Goal: Task Accomplishment & Management: Use online tool/utility

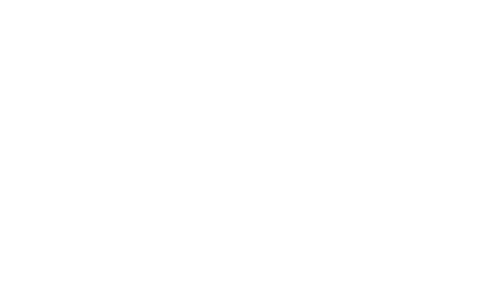
select select "Song"
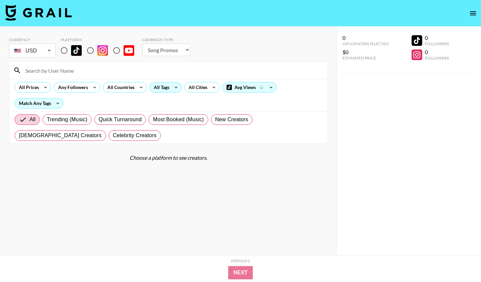
click at [174, 88] on icon at bounding box center [176, 87] width 11 height 10
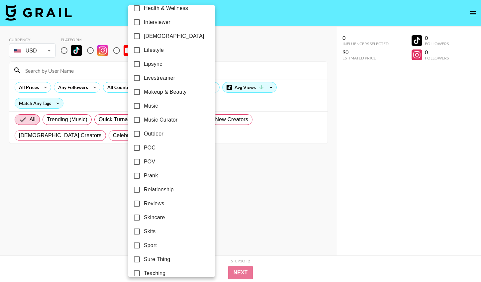
scroll to position [303, 0]
click at [165, 189] on span "Relationship" at bounding box center [159, 189] width 30 height 8
click at [144, 189] on input "Relationship" at bounding box center [137, 189] width 14 height 14
checkbox input "true"
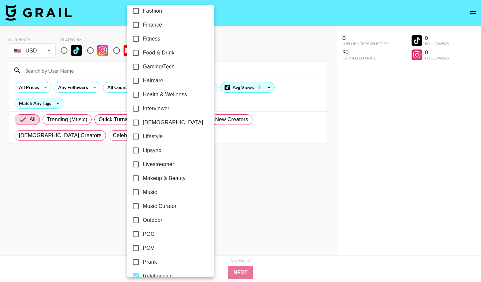
scroll to position [216, 0]
click at [235, 135] on div at bounding box center [240, 141] width 481 height 282
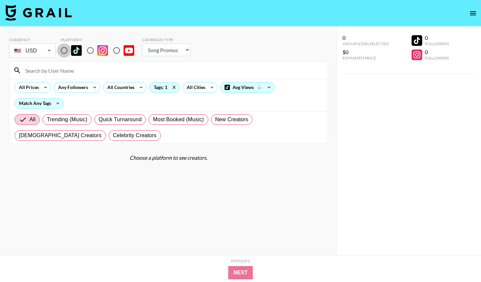
click at [64, 52] on input "radio" at bounding box center [64, 51] width 14 height 14
radio input "true"
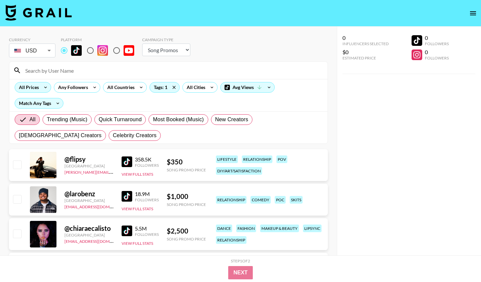
click at [43, 88] on icon at bounding box center [45, 87] width 11 height 10
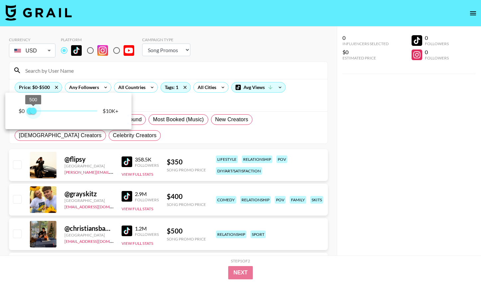
type input "250"
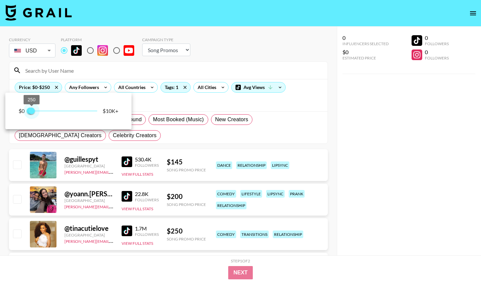
drag, startPoint x: 99, startPoint y: 112, endPoint x: 33, endPoint y: 109, distance: 65.8
click at [32, 109] on span "250" at bounding box center [31, 111] width 7 height 7
click at [170, 139] on div at bounding box center [240, 141] width 481 height 282
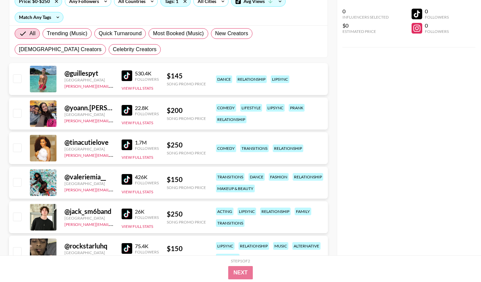
scroll to position [117, 0]
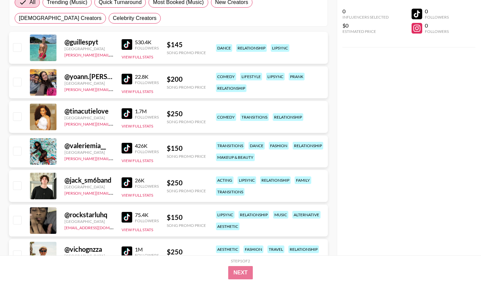
click at [125, 81] on img at bounding box center [127, 79] width 11 height 11
click at [127, 79] on img at bounding box center [127, 79] width 11 height 11
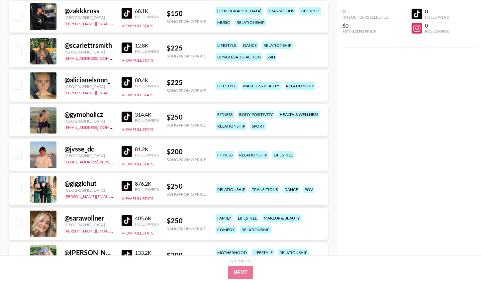
scroll to position [494, 0]
click at [129, 114] on img at bounding box center [127, 116] width 11 height 11
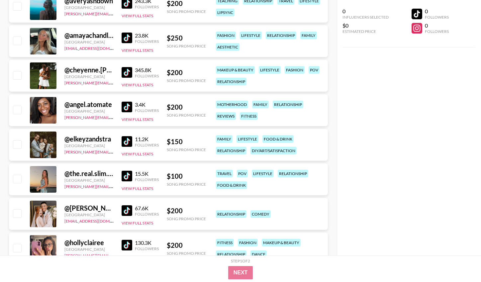
scroll to position [1184, 0]
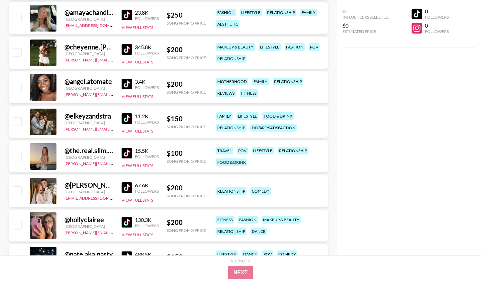
click at [128, 119] on img at bounding box center [127, 118] width 11 height 11
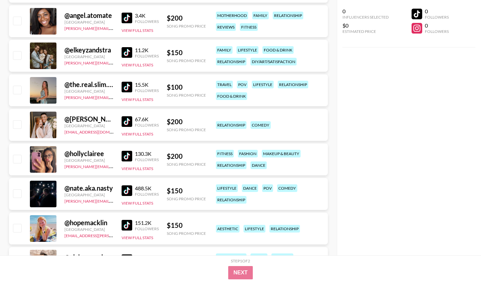
scroll to position [1250, 0]
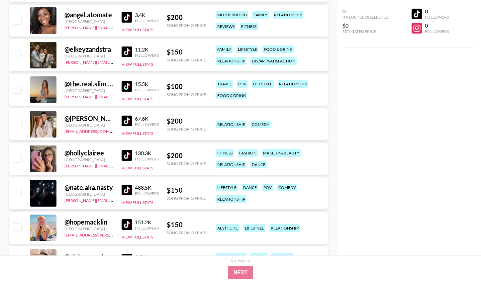
click at [131, 119] on img at bounding box center [127, 121] width 11 height 11
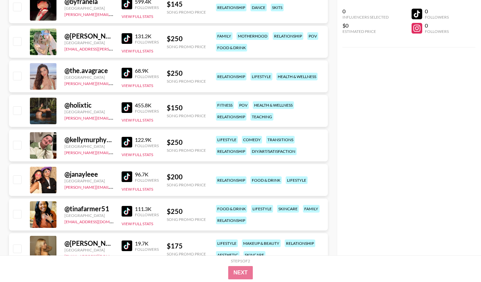
scroll to position [683, 0]
